Goal: Navigation & Orientation: Go to known website

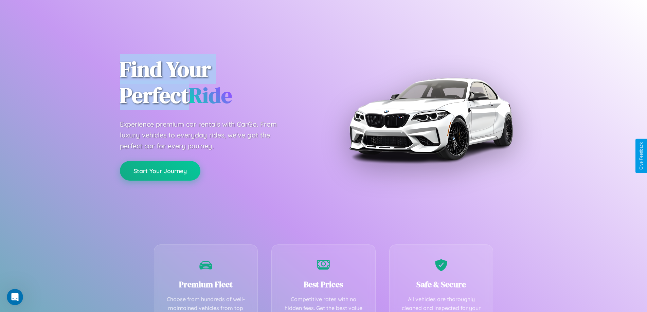
click at [160, 171] on button "Start Your Journey" at bounding box center [160, 171] width 80 height 20
click at [160, 170] on button "Start Your Journey" at bounding box center [160, 171] width 80 height 20
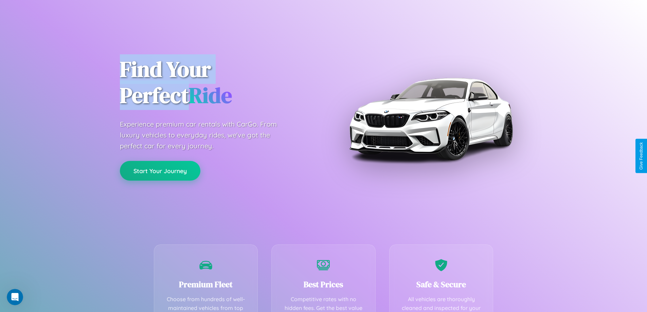
click at [160, 170] on button "Start Your Journey" at bounding box center [160, 171] width 80 height 20
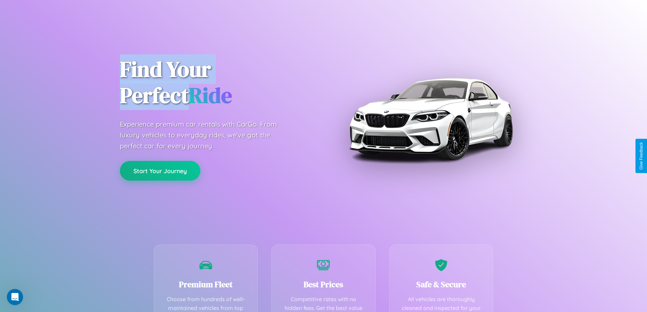
click at [160, 170] on button "Start Your Journey" at bounding box center [160, 171] width 80 height 20
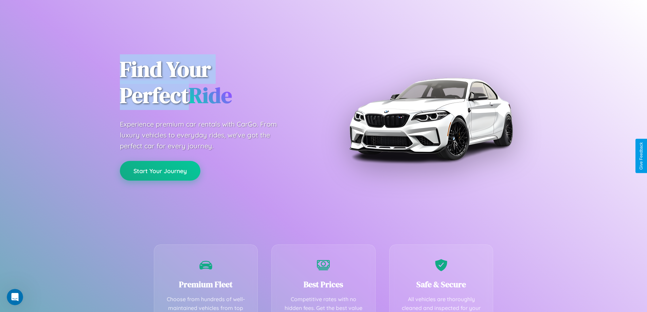
click at [160, 170] on button "Start Your Journey" at bounding box center [160, 171] width 80 height 20
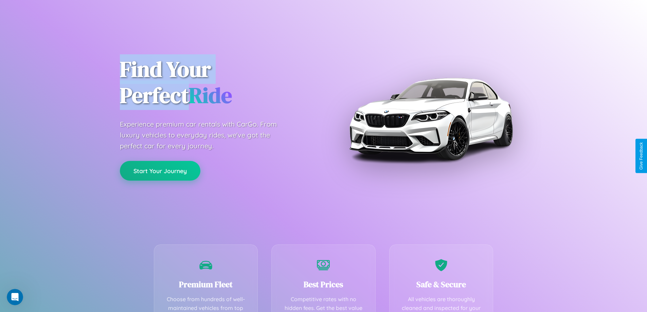
click at [160, 170] on button "Start Your Journey" at bounding box center [160, 171] width 80 height 20
